Goal: Task Accomplishment & Management: Manage account settings

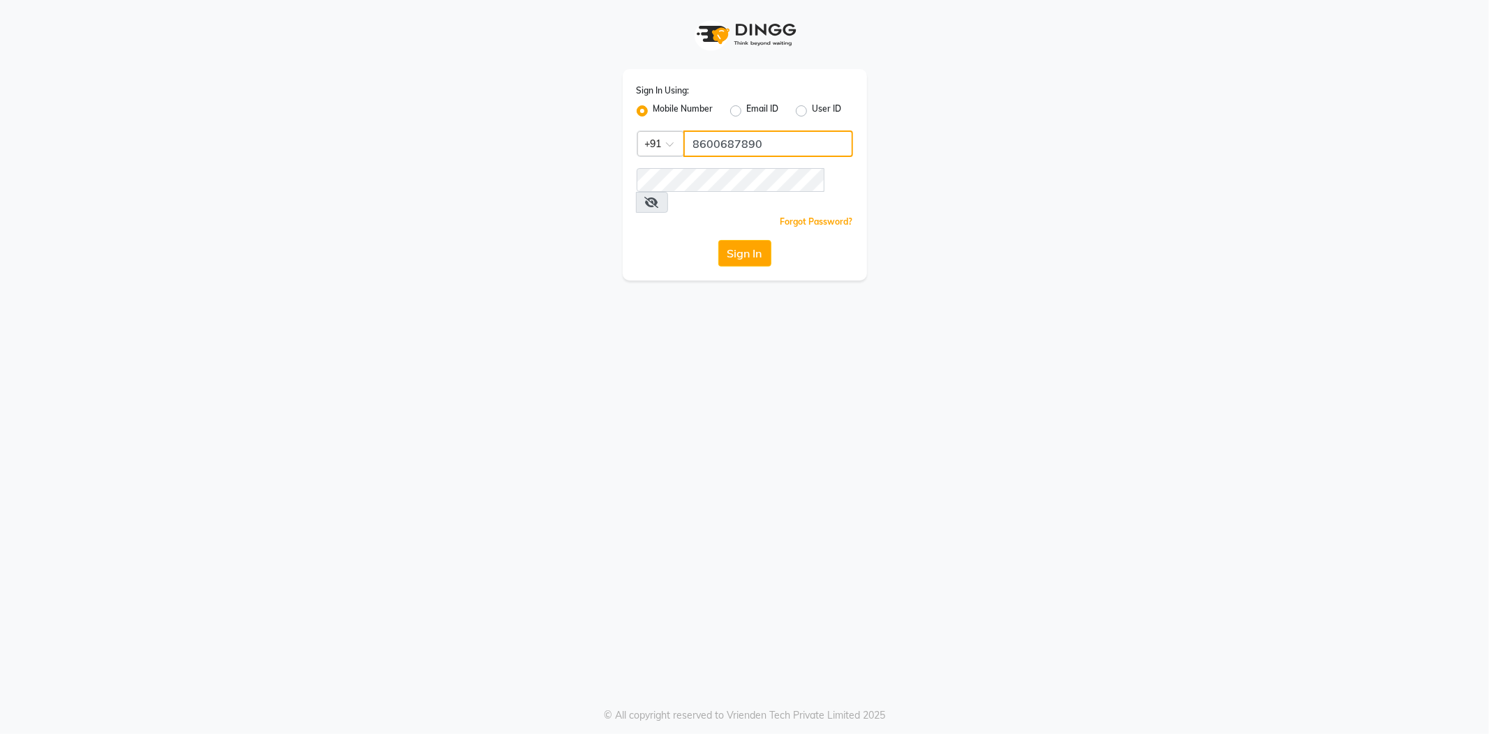
click at [783, 137] on input "8600687890" at bounding box center [768, 144] width 170 height 27
type input "7038168547"
click at [447, 193] on div "Sign In Using: Mobile Number Email ID User ID Country Code × [PHONE_NUMBER] Rem…" at bounding box center [745, 140] width 796 height 281
click at [837, 161] on div "Sign In Using: Mobile Number Email ID User ID Country Code × [PHONE_NUMBER] Rem…" at bounding box center [744, 174] width 244 height 211
click at [659, 197] on icon at bounding box center [652, 202] width 14 height 11
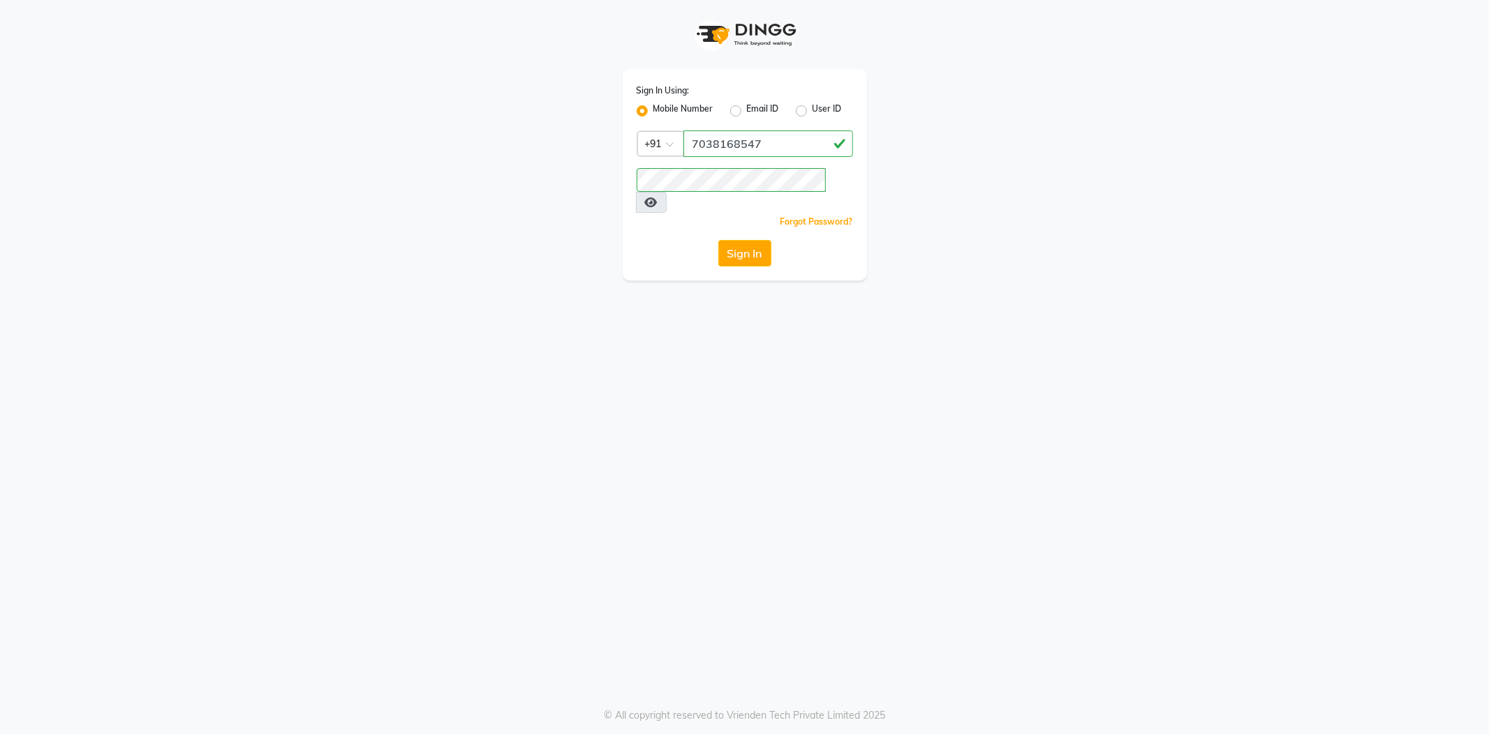
click at [657, 197] on icon at bounding box center [651, 202] width 13 height 11
click at [602, 195] on div "Sign In Using: Mobile Number Email ID User ID Country Code × [PHONE_NUMBER] Rem…" at bounding box center [745, 140] width 796 height 281
click at [718, 240] on button "Sign In" at bounding box center [744, 253] width 53 height 27
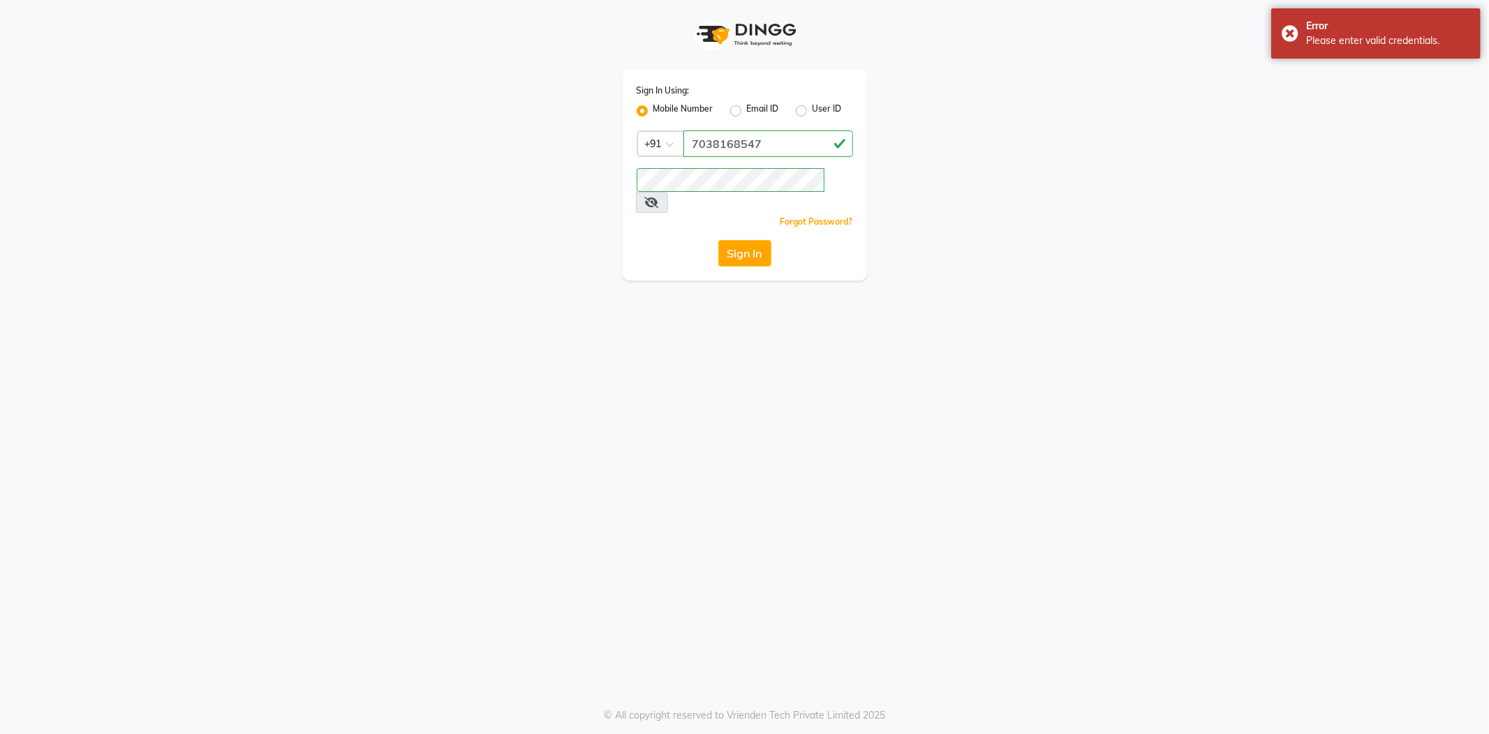
click at [659, 197] on icon at bounding box center [652, 202] width 14 height 11
click at [567, 198] on div "Sign In Using: Mobile Number Email ID User ID Country Code × [PHONE_NUMBER] Rem…" at bounding box center [745, 140] width 796 height 281
click at [718, 240] on button "Sign In" at bounding box center [744, 253] width 53 height 27
